Goal: Task Accomplishment & Management: Manage account settings

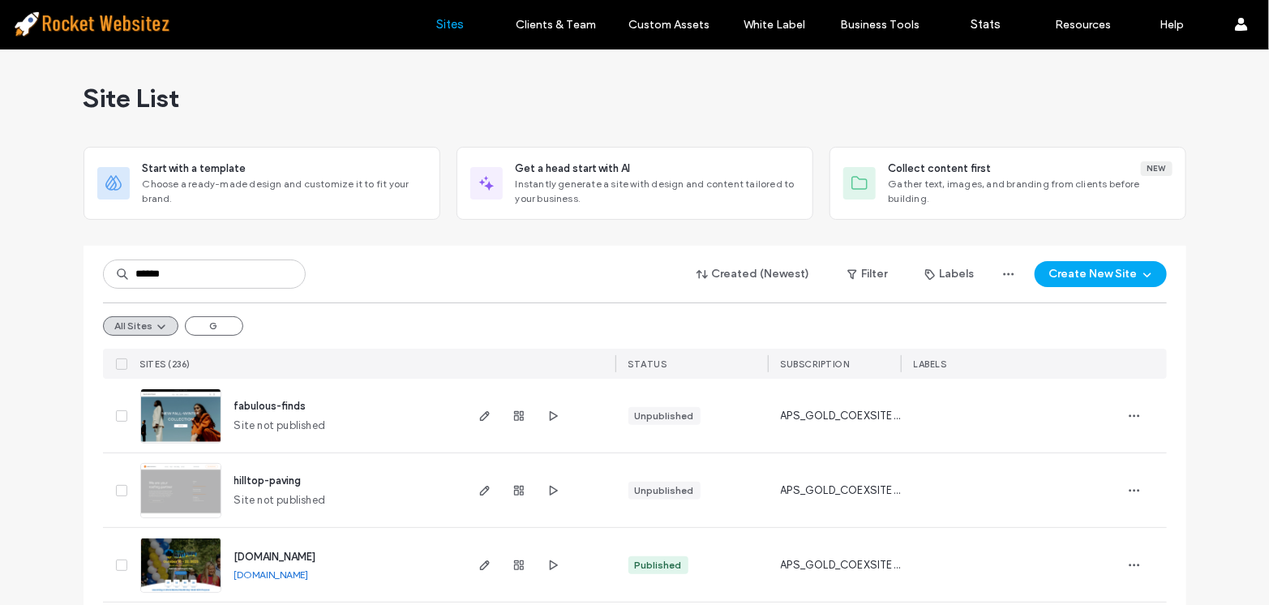
type input "******"
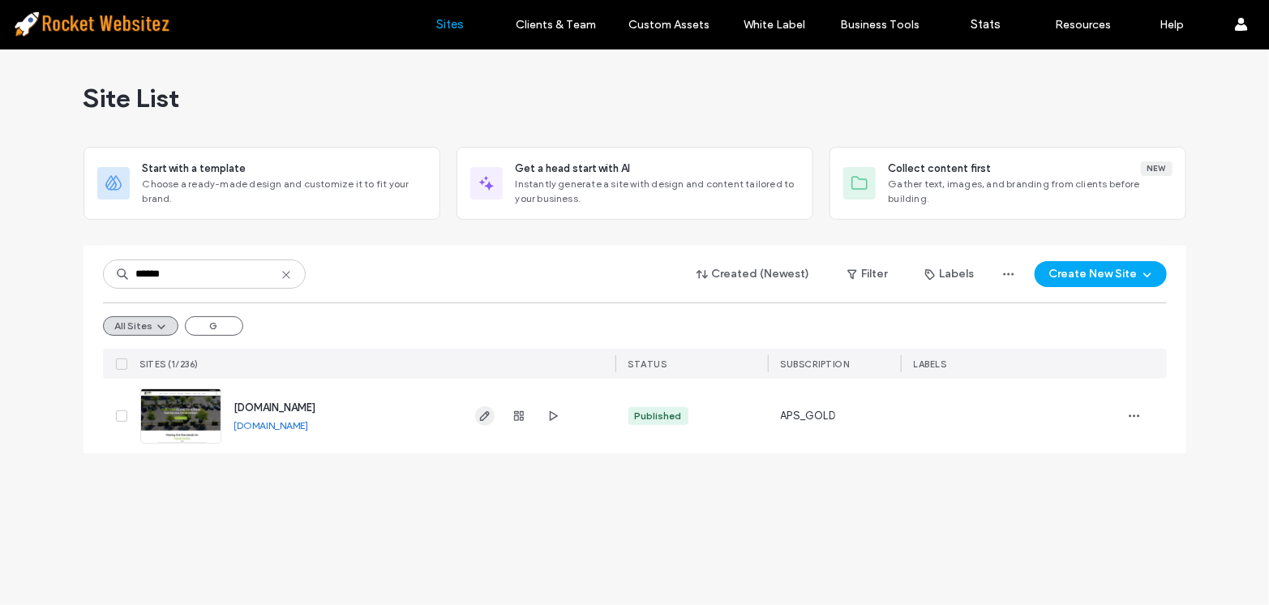
click at [481, 412] on icon "button" at bounding box center [484, 415] width 13 height 13
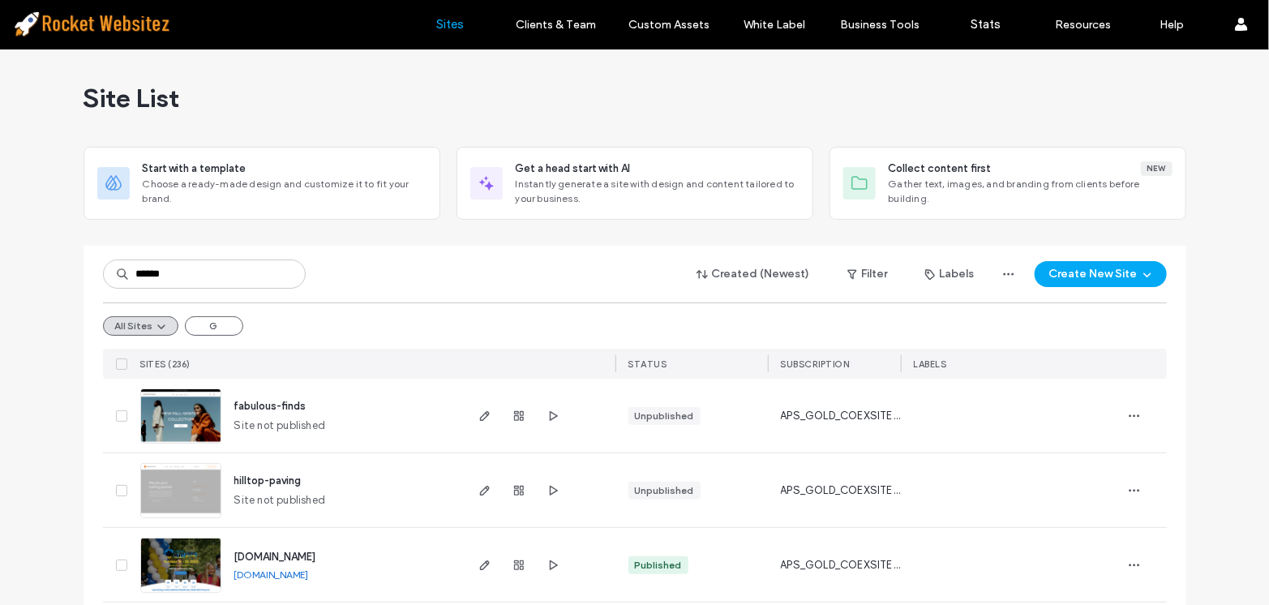
type input "******"
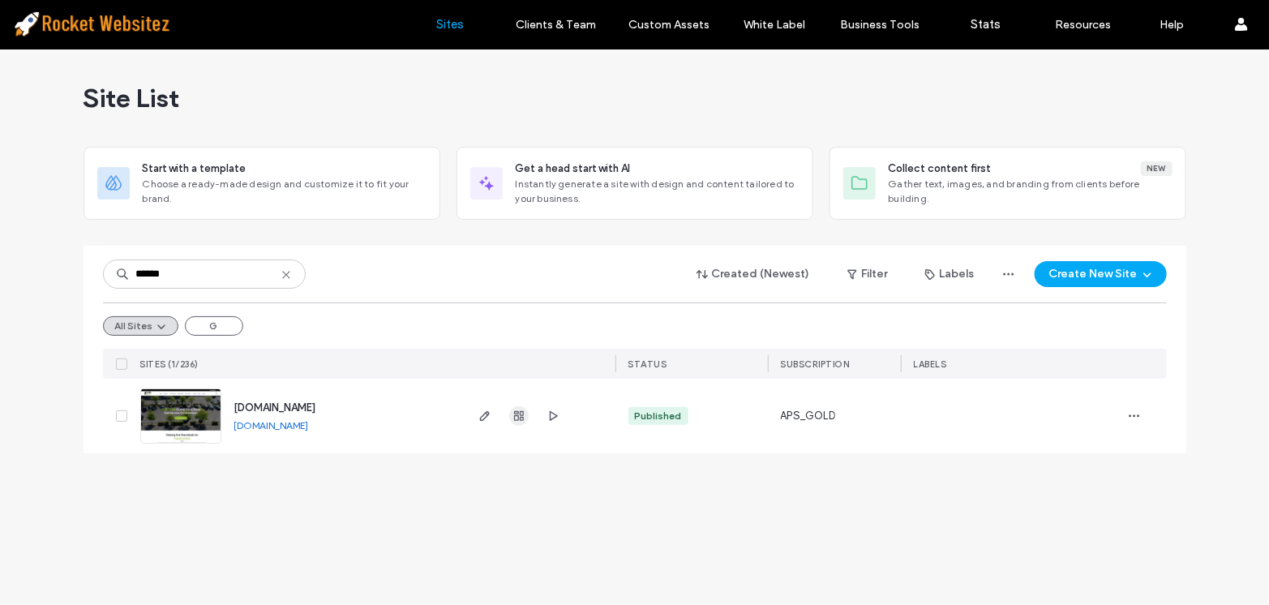
click at [513, 413] on icon "button" at bounding box center [518, 415] width 13 height 13
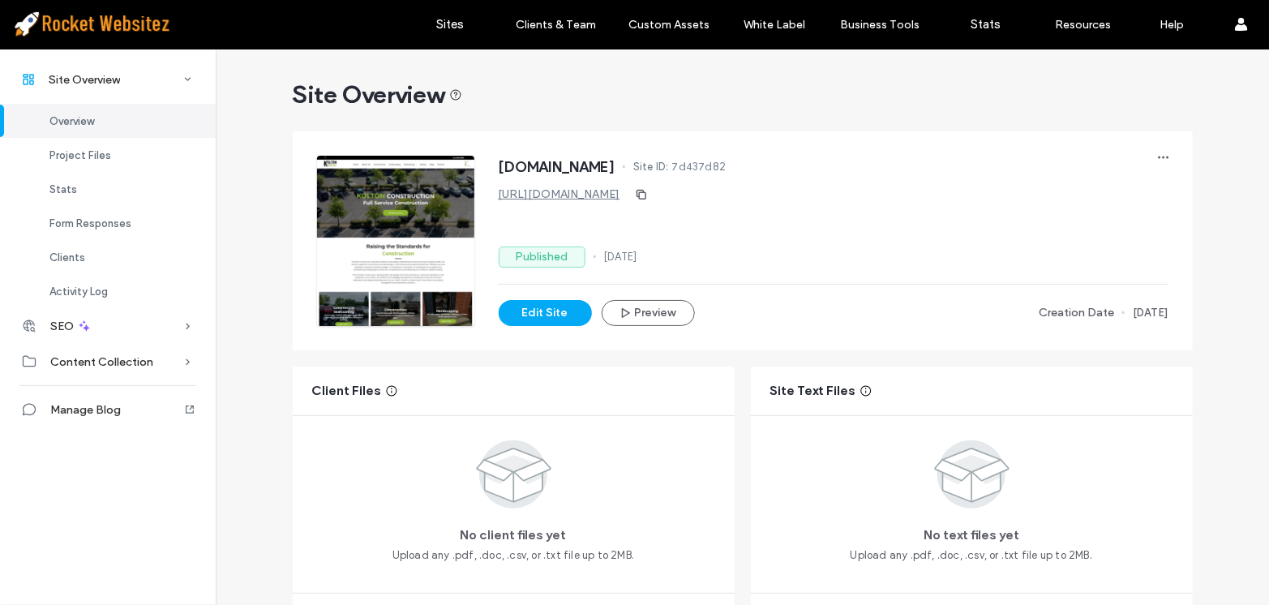
scroll to position [589, 0]
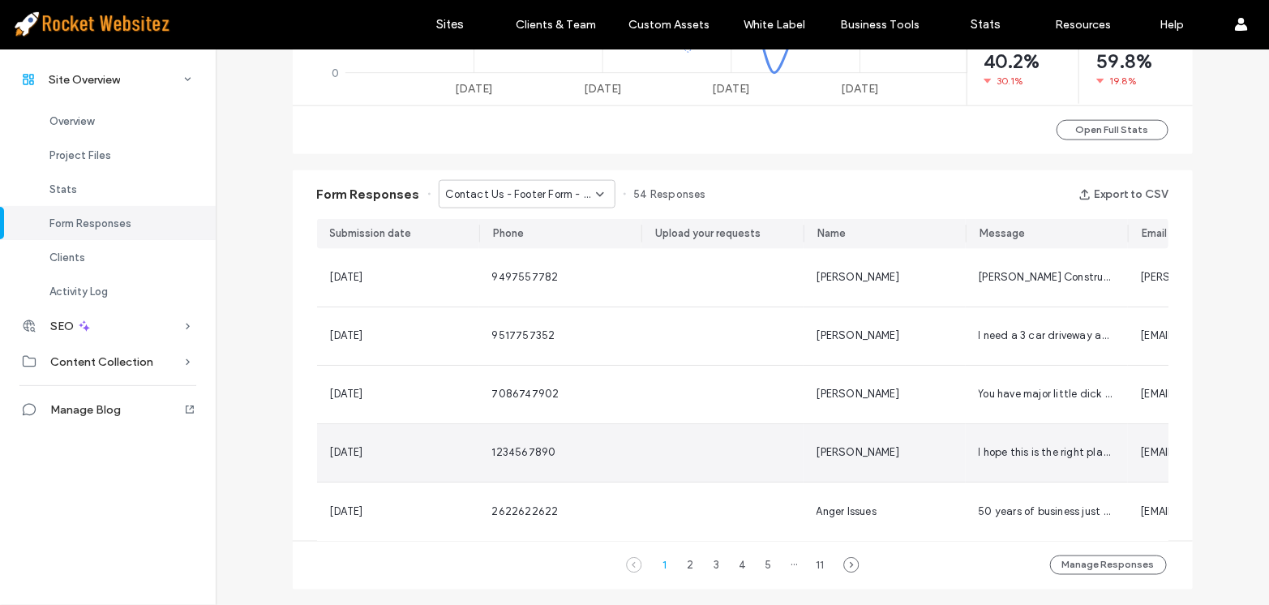
scroll to position [958, 0]
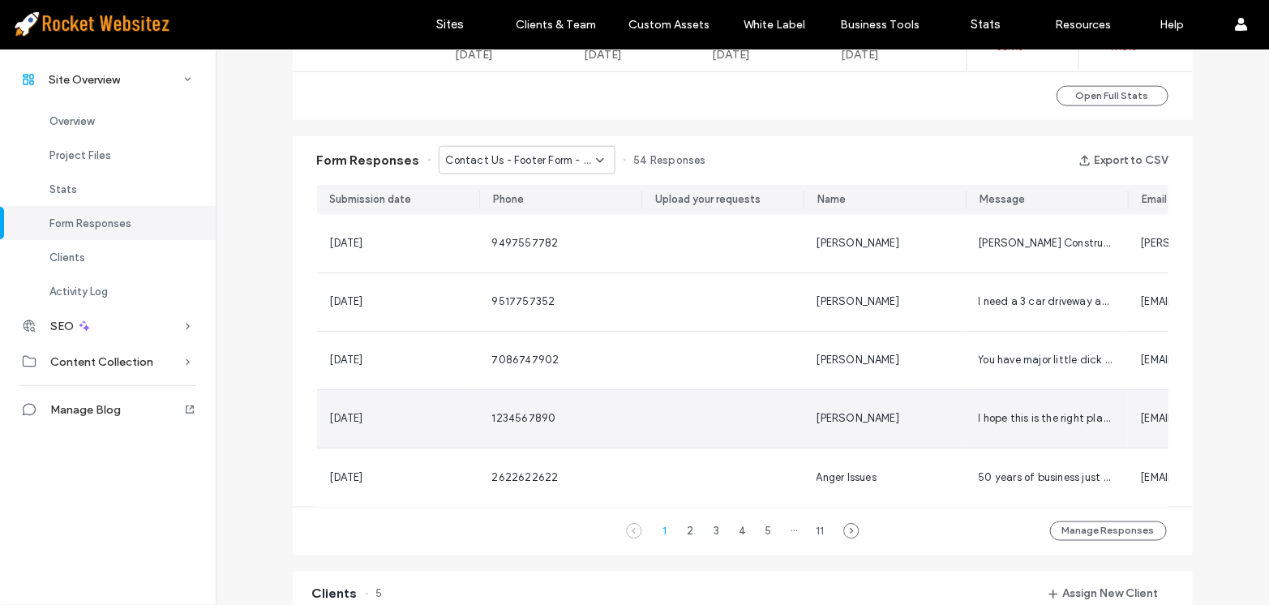
click at [730, 424] on div at bounding box center [722, 419] width 162 height 58
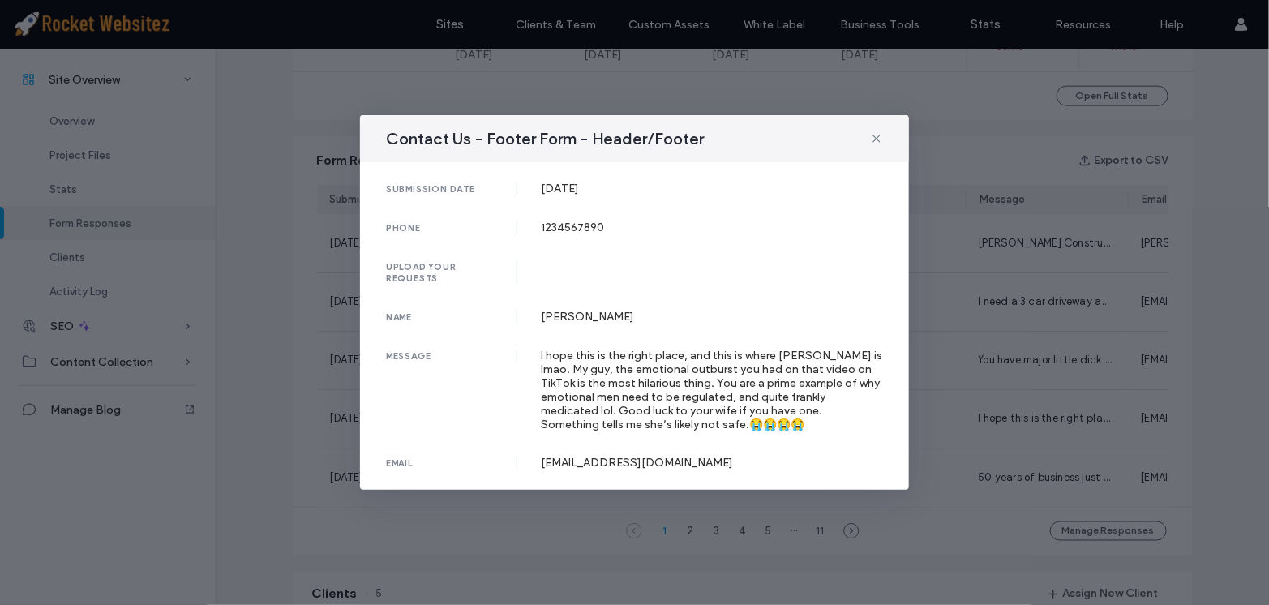
click at [926, 415] on div "Contact Us - Footer Form - Header/Footer submission date 08 Jun, 2025 phone 123…" at bounding box center [634, 302] width 1269 height 605
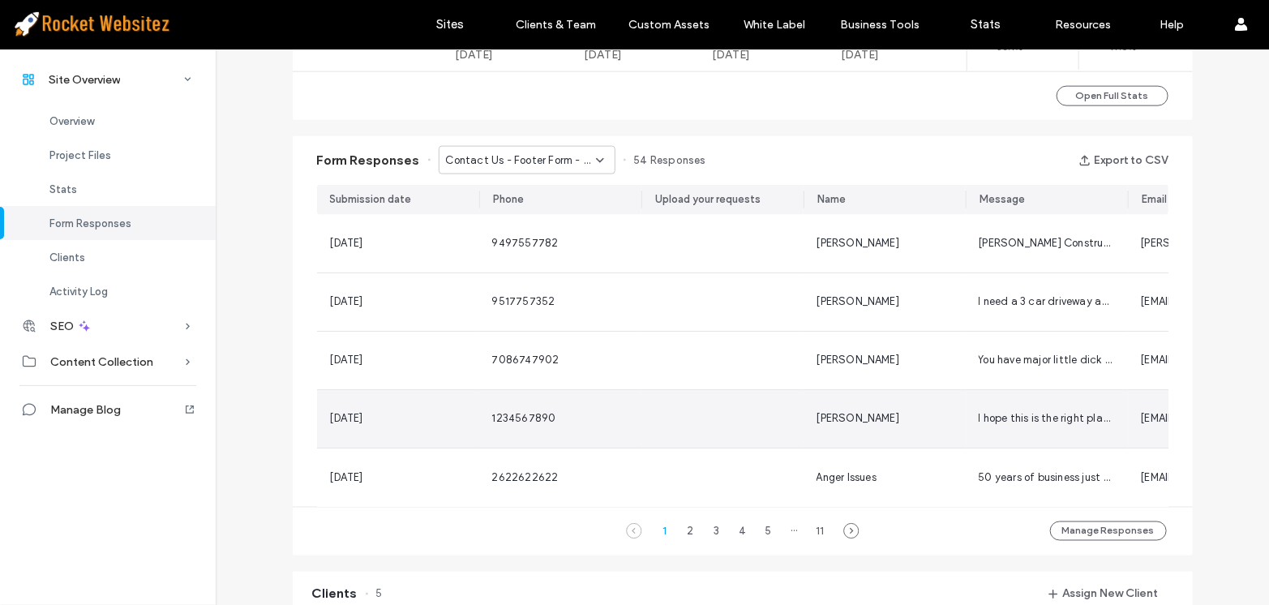
scroll to position [884, 0]
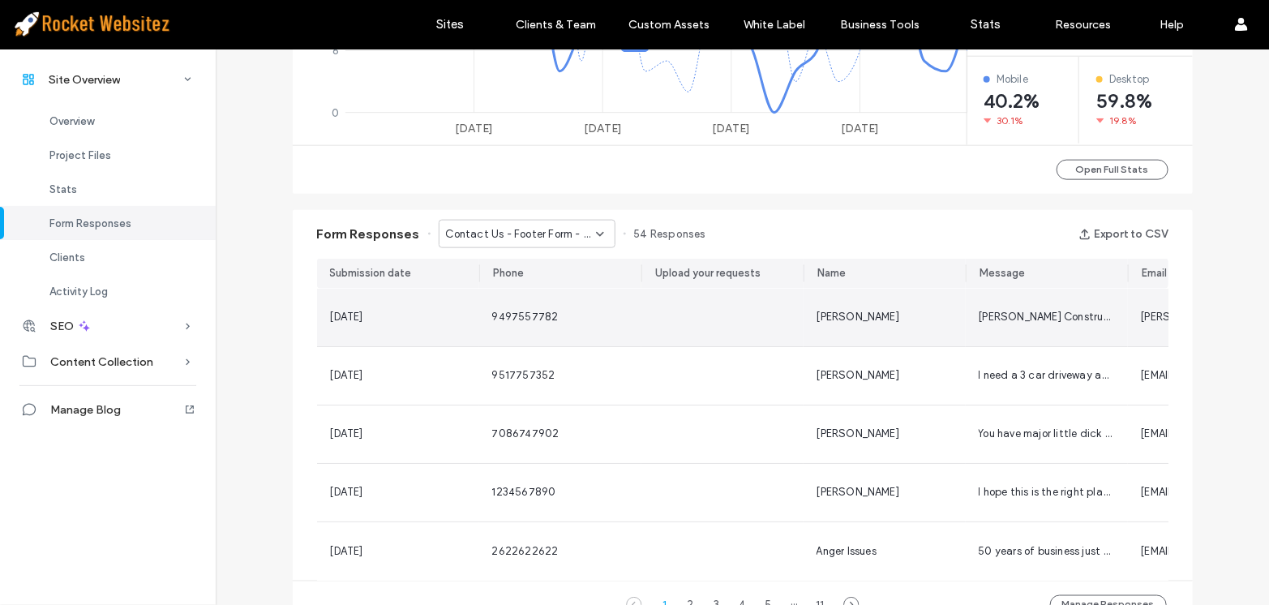
click at [792, 328] on div at bounding box center [722, 318] width 162 height 58
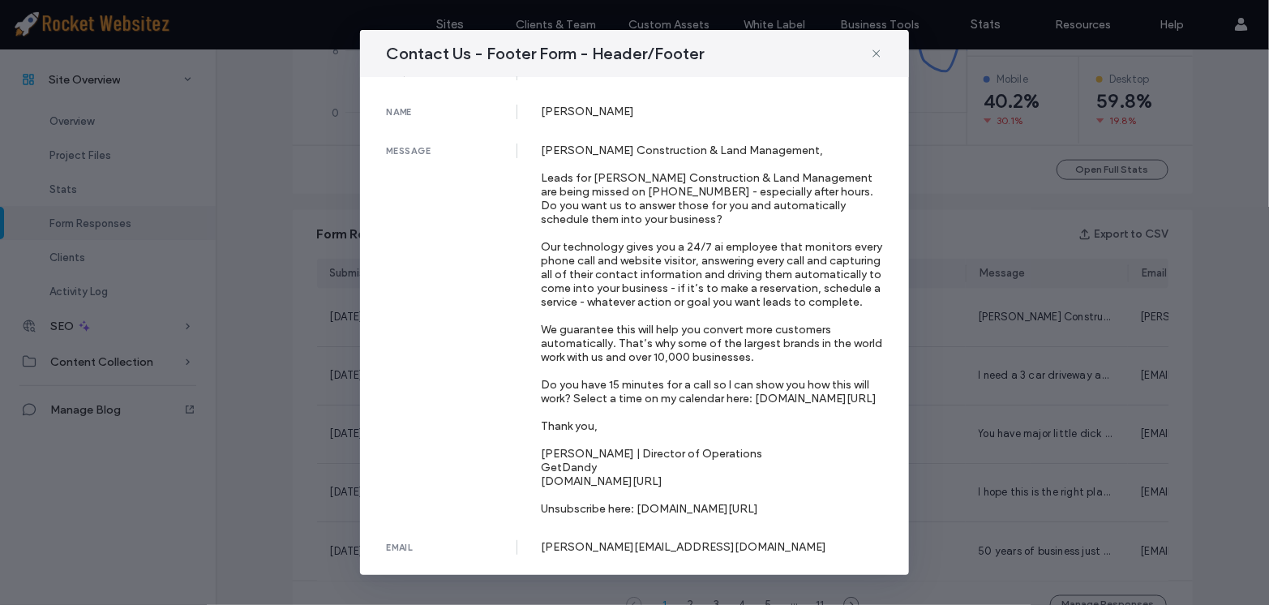
scroll to position [147, 0]
drag, startPoint x: 972, startPoint y: 379, endPoint x: 838, endPoint y: 367, distance: 135.1
click at [969, 379] on div "Contact Us - Footer Form - Header/Footer submission date 11 Jul, 2025 phone 949…" at bounding box center [634, 302] width 1269 height 605
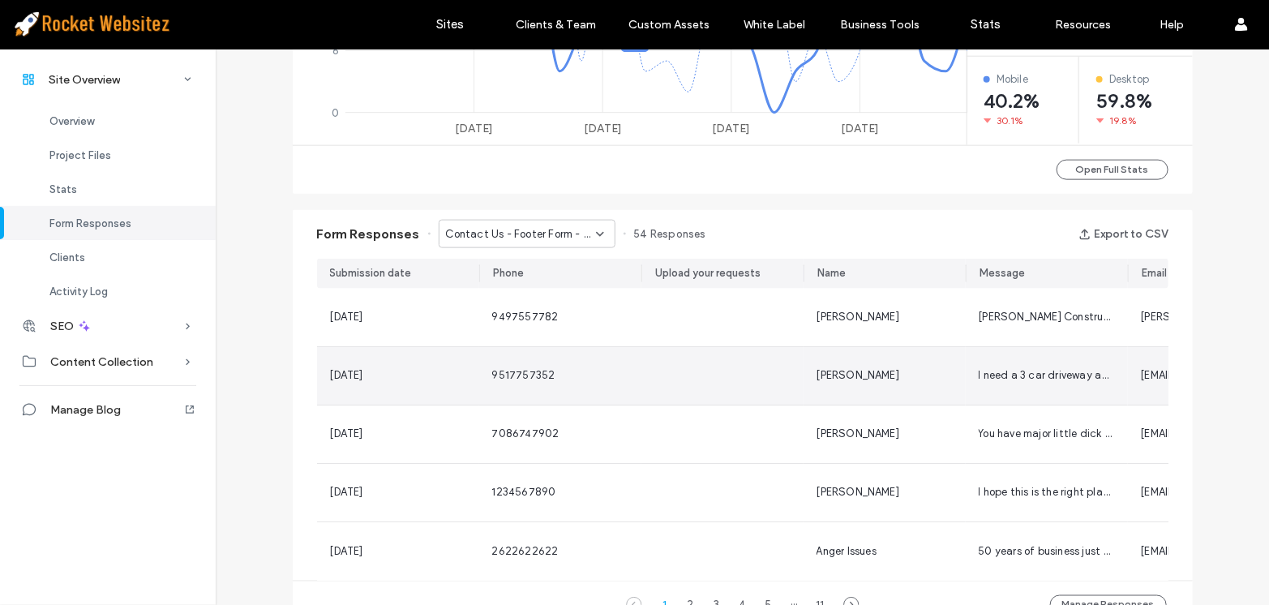
click at [795, 366] on div at bounding box center [722, 376] width 162 height 58
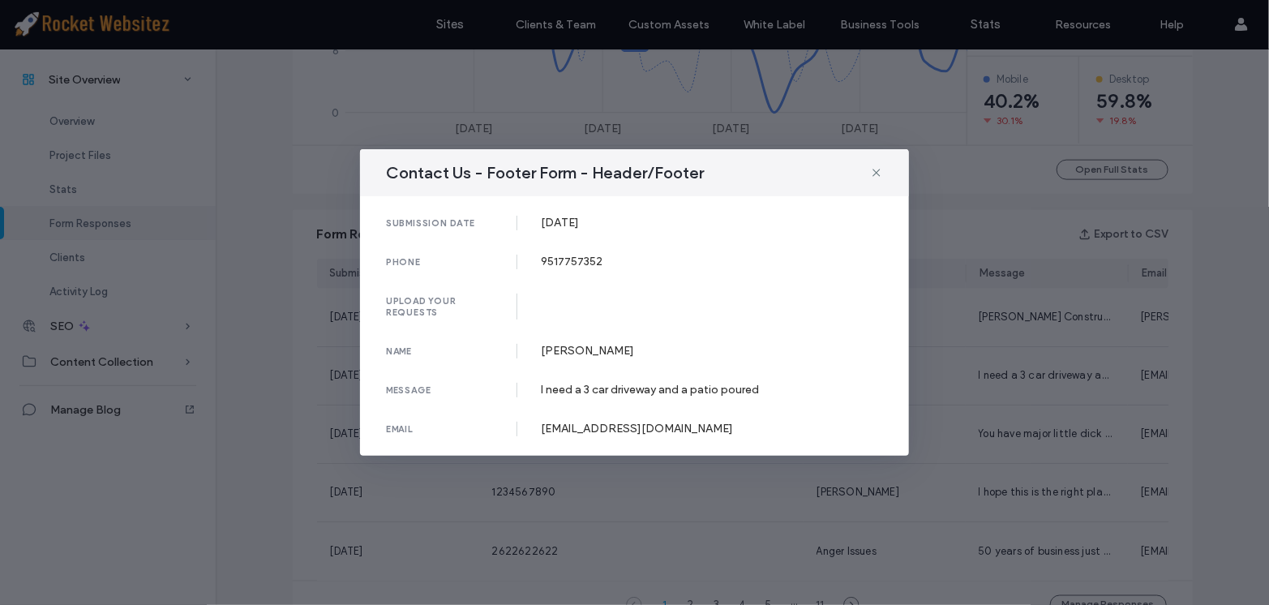
click at [839, 393] on div "I need a 3 car driveway and a patio poured" at bounding box center [713, 390] width 342 height 14
click at [925, 405] on div "Contact Us - Footer Form - Header/Footer submission date 14 Jun, 2025 phone 951…" at bounding box center [634, 302] width 1269 height 605
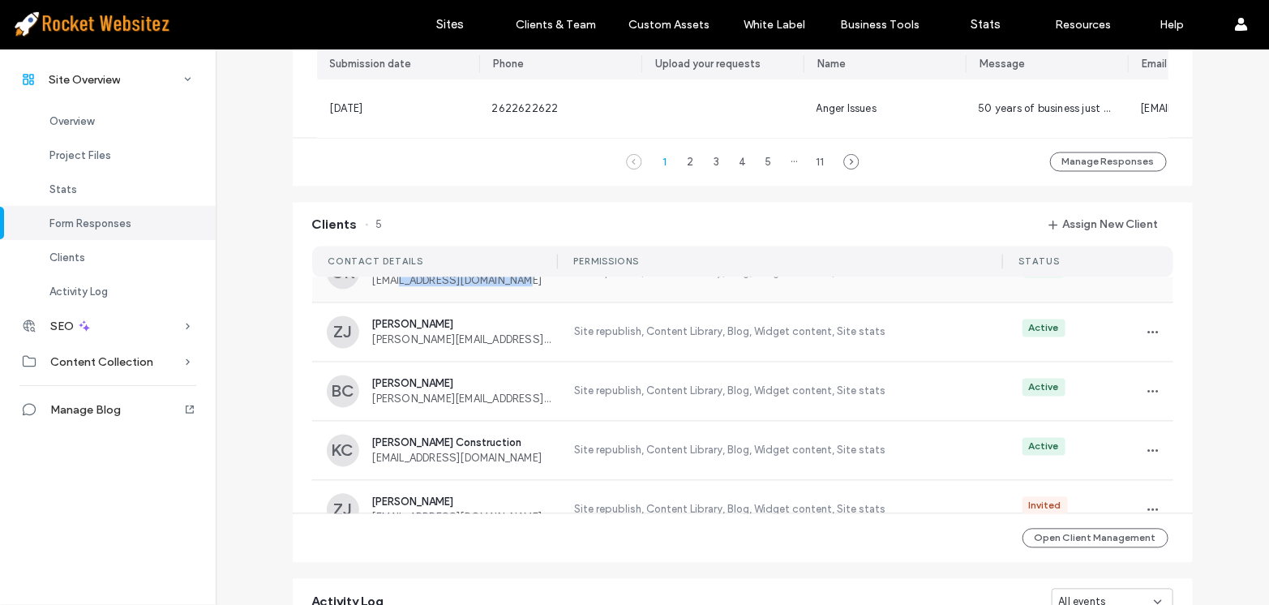
scroll to position [0, 0]
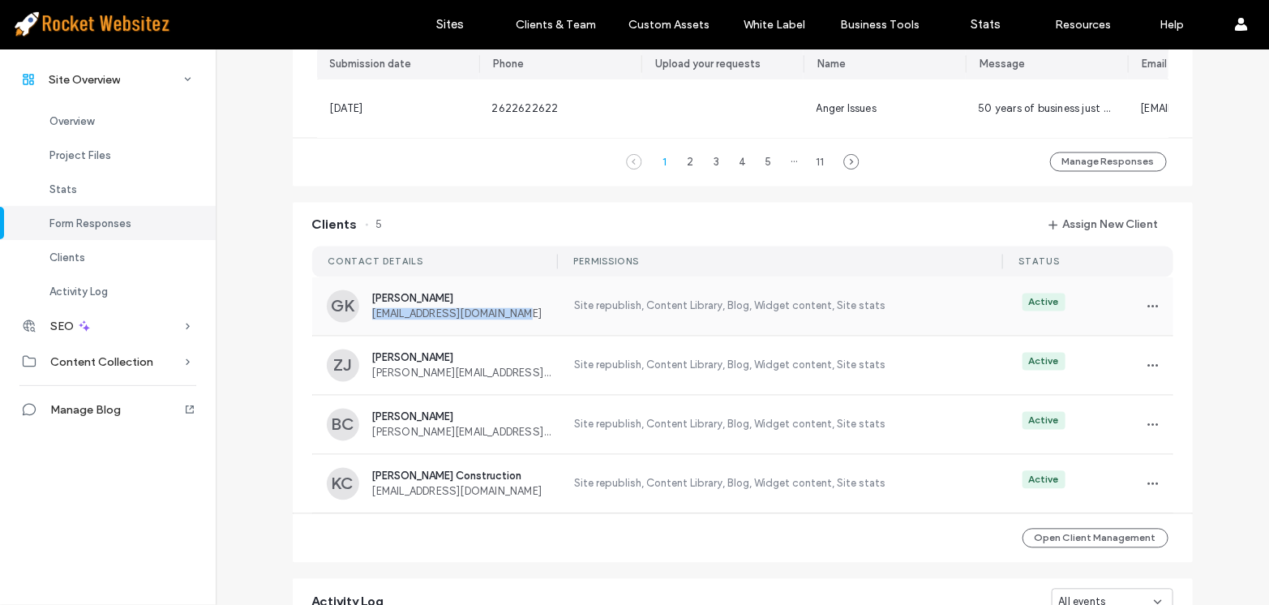
drag, startPoint x: 549, startPoint y: 329, endPoint x: 362, endPoint y: 324, distance: 186.6
click at [362, 324] on div "GK Geoff Kolton info@koltonlandscaping.com Site republish, Content Library, Blo…" at bounding box center [742, 306] width 861 height 58
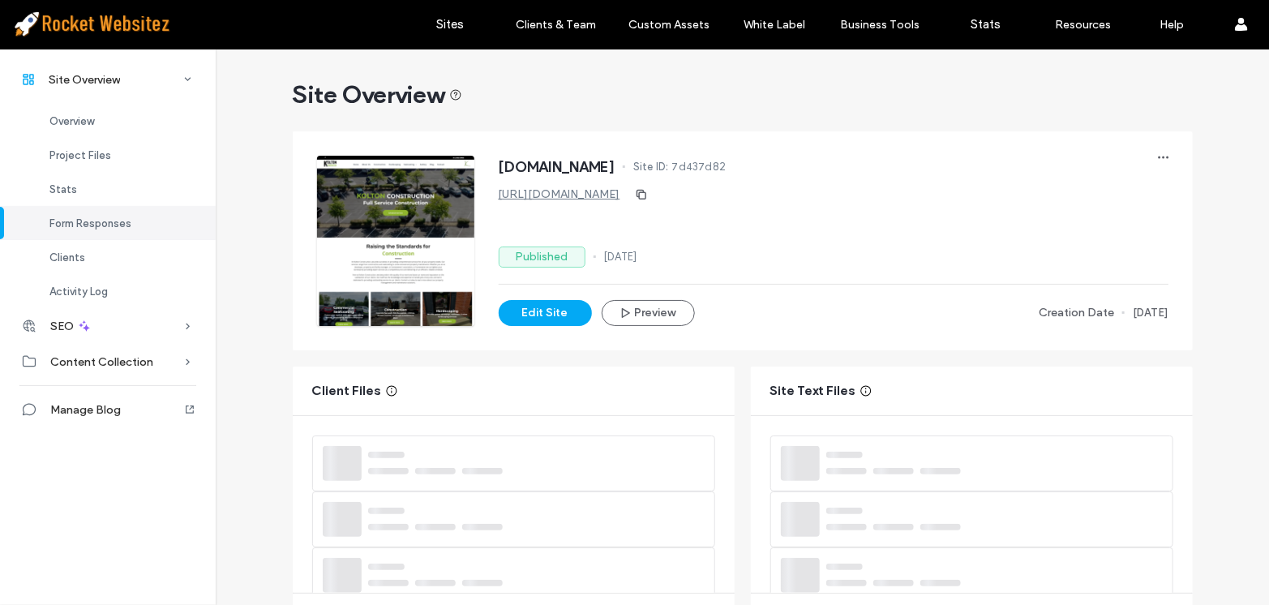
scroll to position [1179, 0]
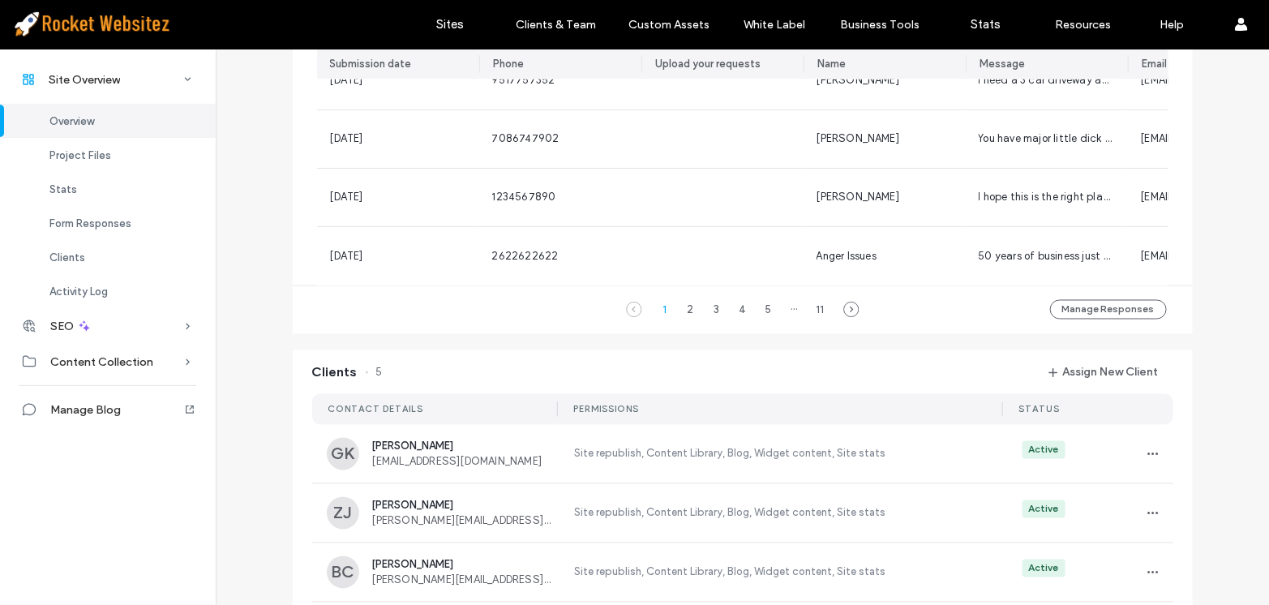
scroll to position [368, 0]
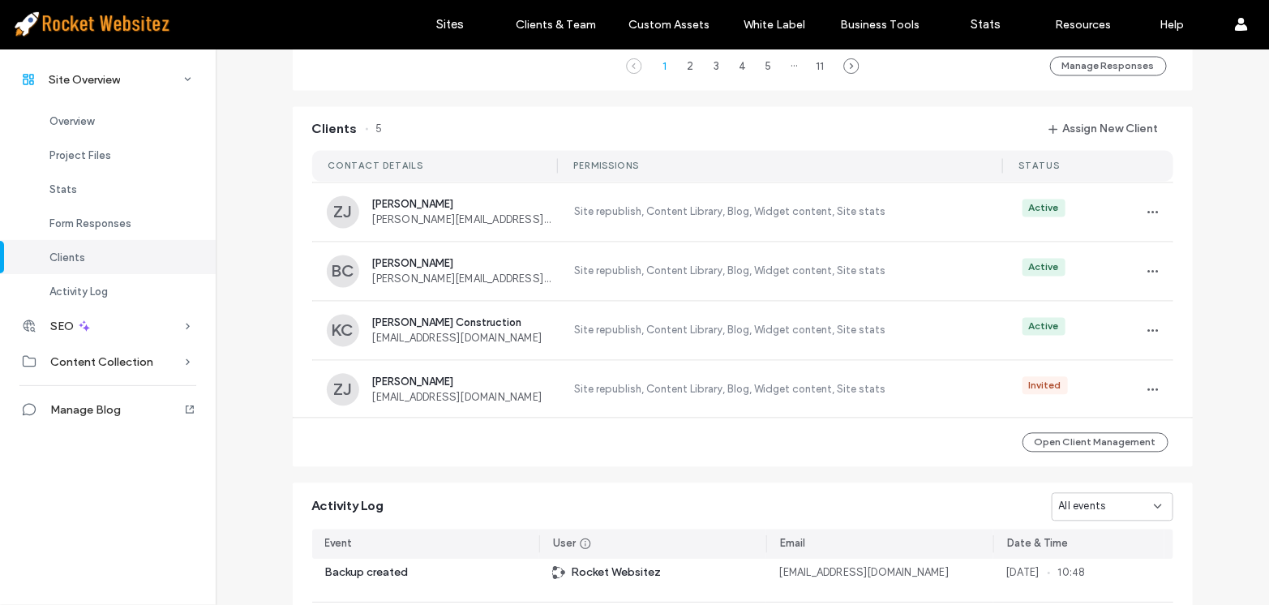
scroll to position [1396, 0]
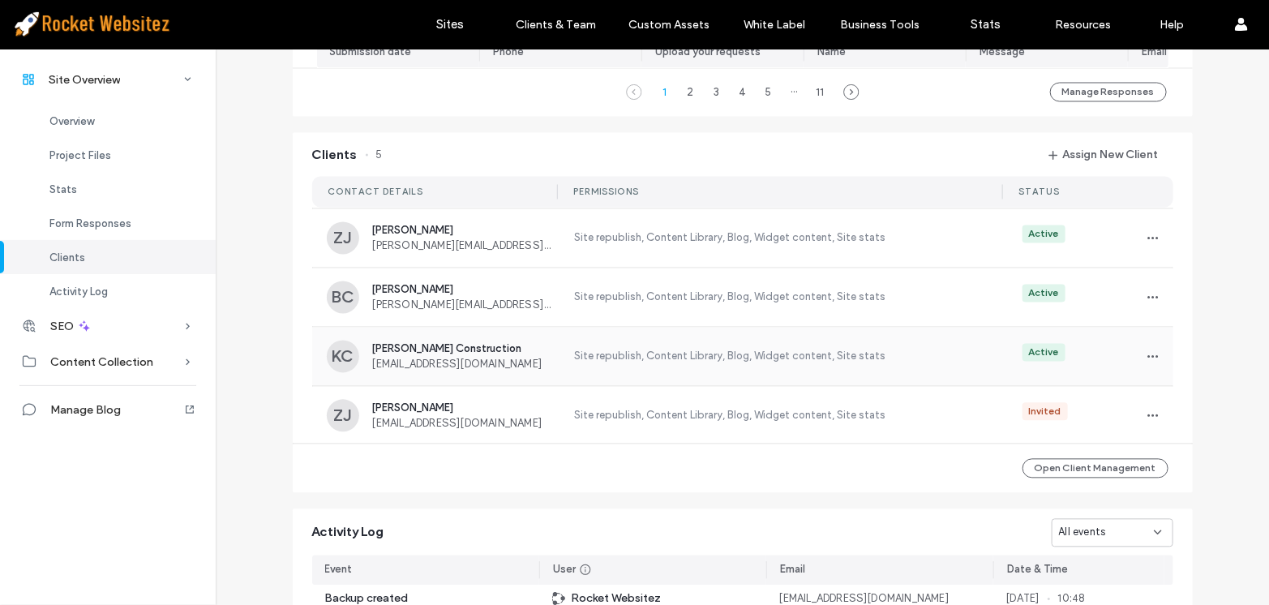
copy div "Kolton Construction info@koltonlandmanagement.com"
copy span "info@koltonlandmanagement.com"
drag, startPoint x: 540, startPoint y: 375, endPoint x: 366, endPoint y: 380, distance: 173.6
click at [366, 380] on div "KC Kolton Construction info@koltonlandmanagement.com Site republish, Content Li…" at bounding box center [742, 357] width 861 height 58
